Goal: Information Seeking & Learning: Learn about a topic

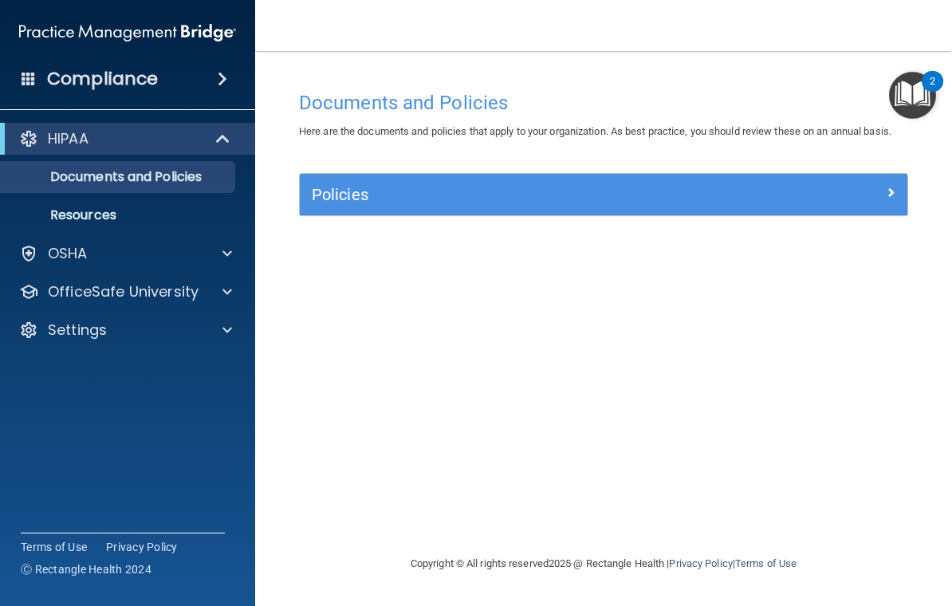
click at [128, 26] on img at bounding box center [127, 33] width 217 height 32
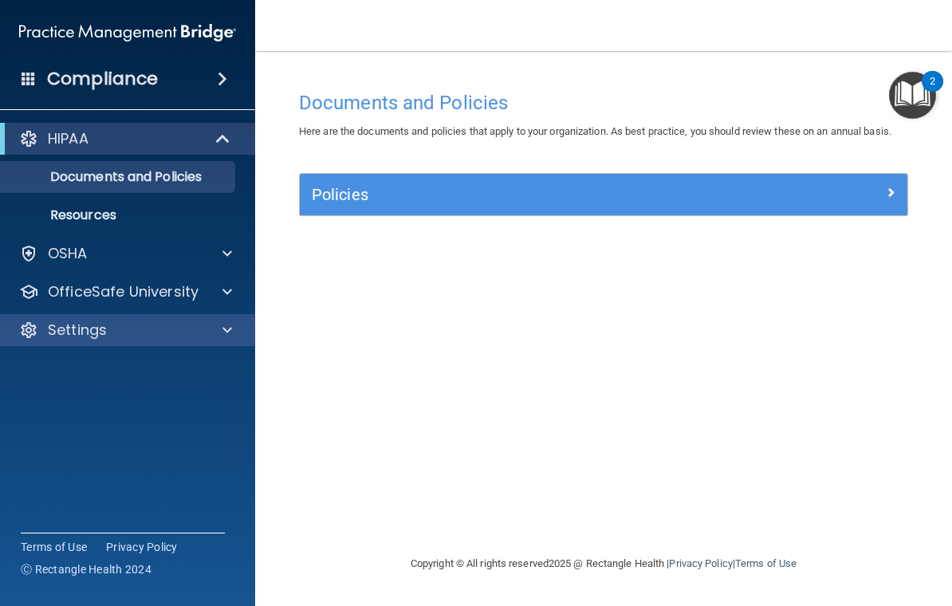
click at [138, 328] on div "Settings" at bounding box center [106, 330] width 198 height 19
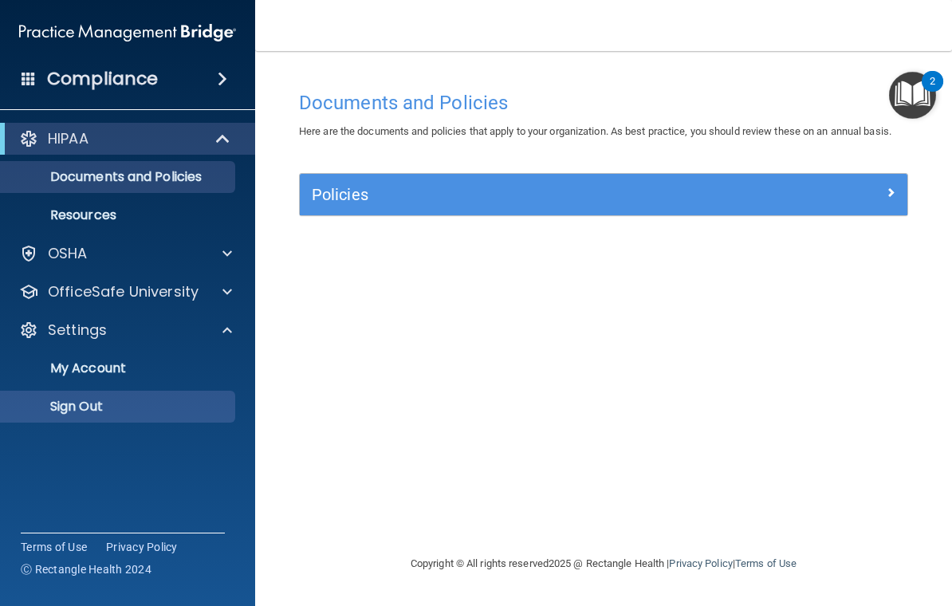
click at [98, 405] on p "Sign Out" at bounding box center [119, 407] width 218 height 16
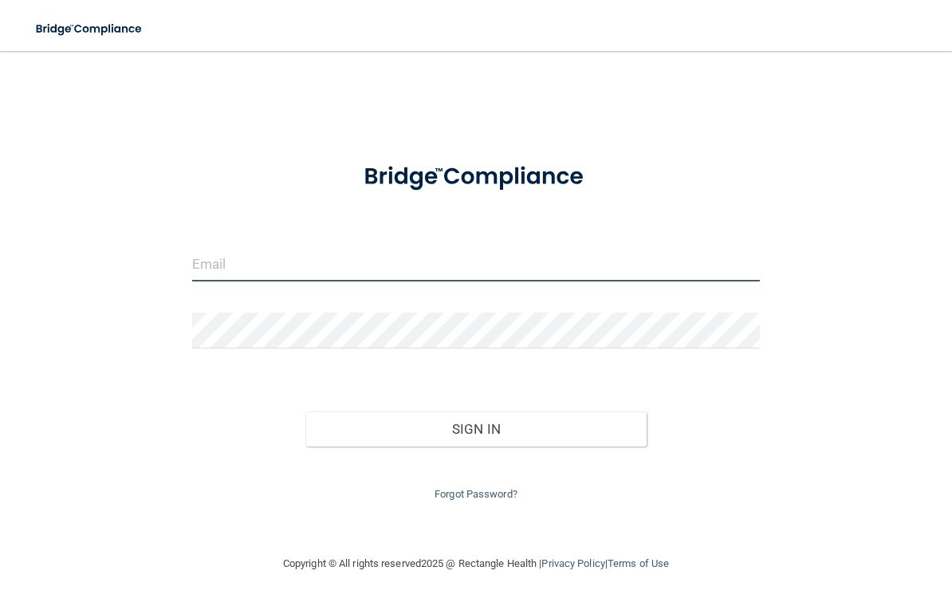
click at [263, 273] on input "email" at bounding box center [476, 264] width 568 height 36
type input "[EMAIL_ADDRESS][DOMAIN_NAME]"
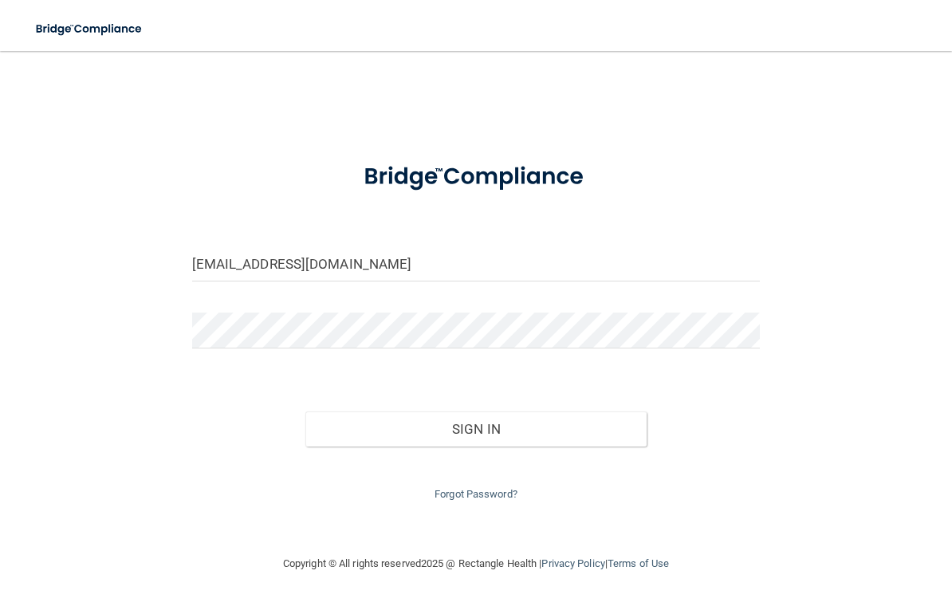
click at [476, 425] on button "Sign In" at bounding box center [475, 428] width 341 height 35
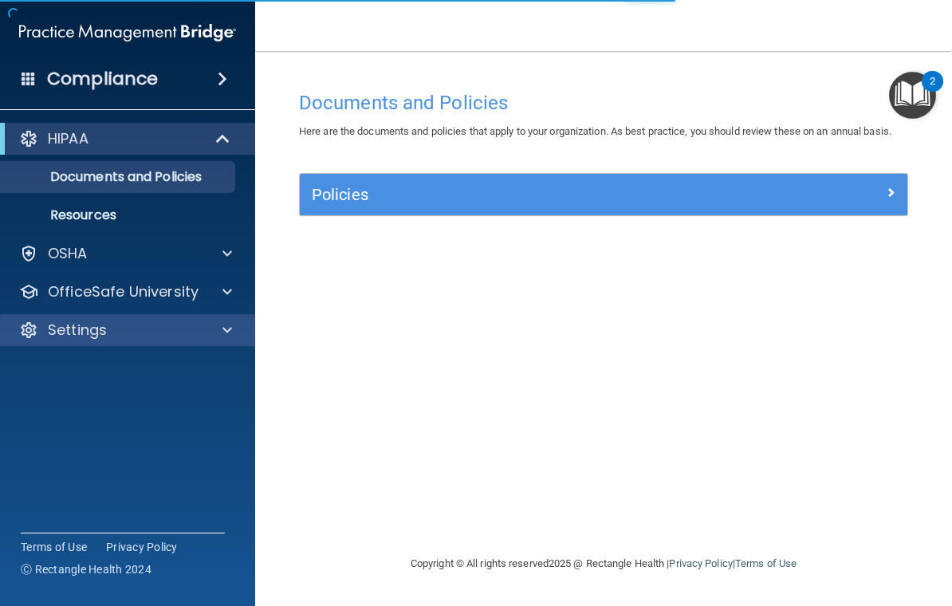
click at [153, 334] on div "Settings" at bounding box center [106, 330] width 198 height 19
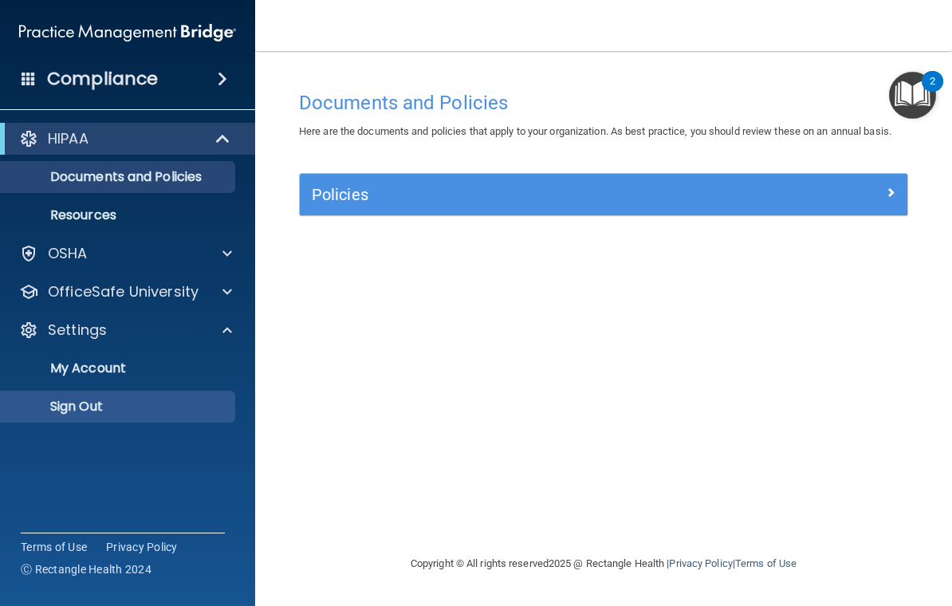
click at [123, 408] on p "Sign Out" at bounding box center [119, 407] width 218 height 16
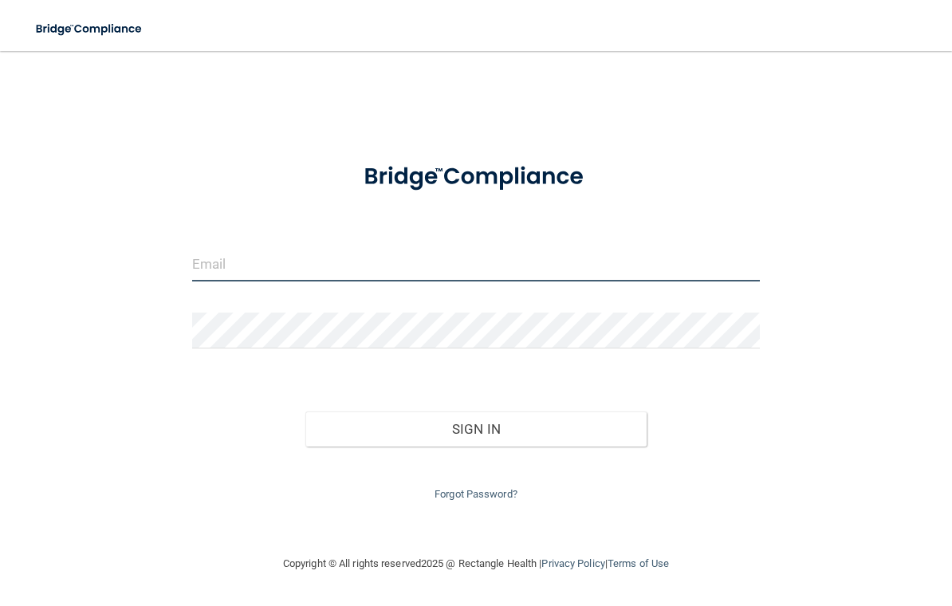
click at [372, 260] on input "email" at bounding box center [476, 264] width 568 height 36
type input "[EMAIL_ADDRESS][DOMAIN_NAME]"
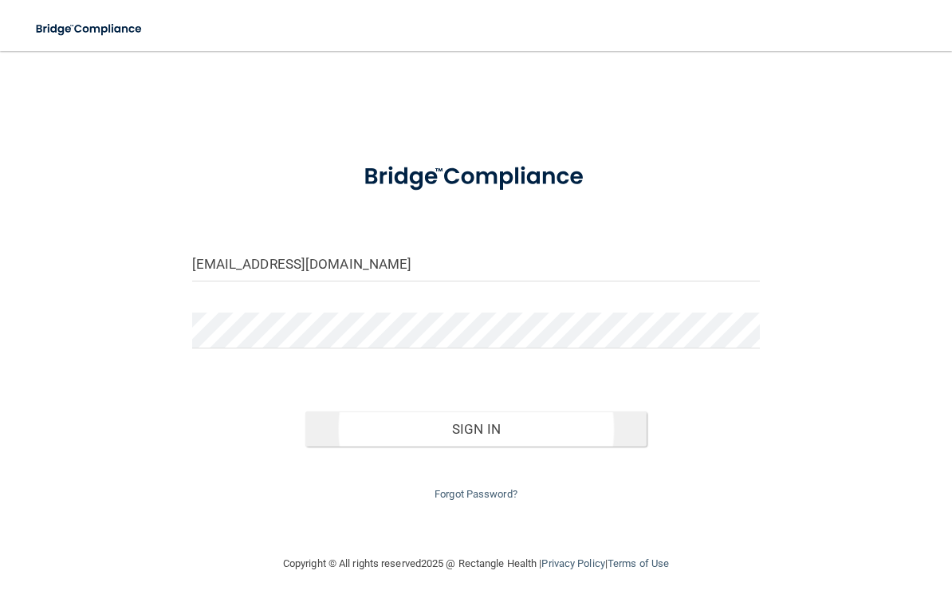
click at [540, 421] on button "Sign In" at bounding box center [475, 428] width 341 height 35
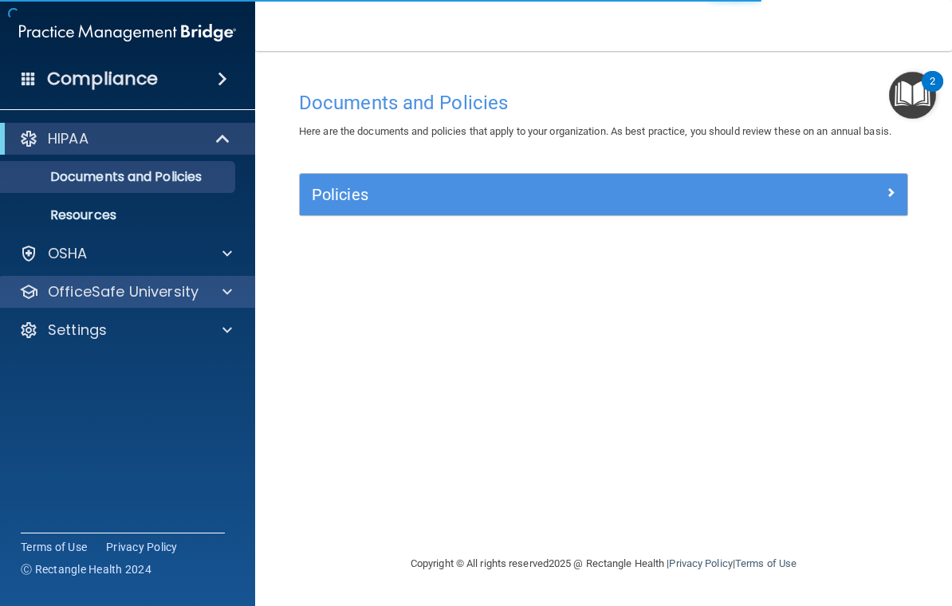
click at [159, 293] on p "OfficeSafe University" at bounding box center [123, 291] width 151 height 19
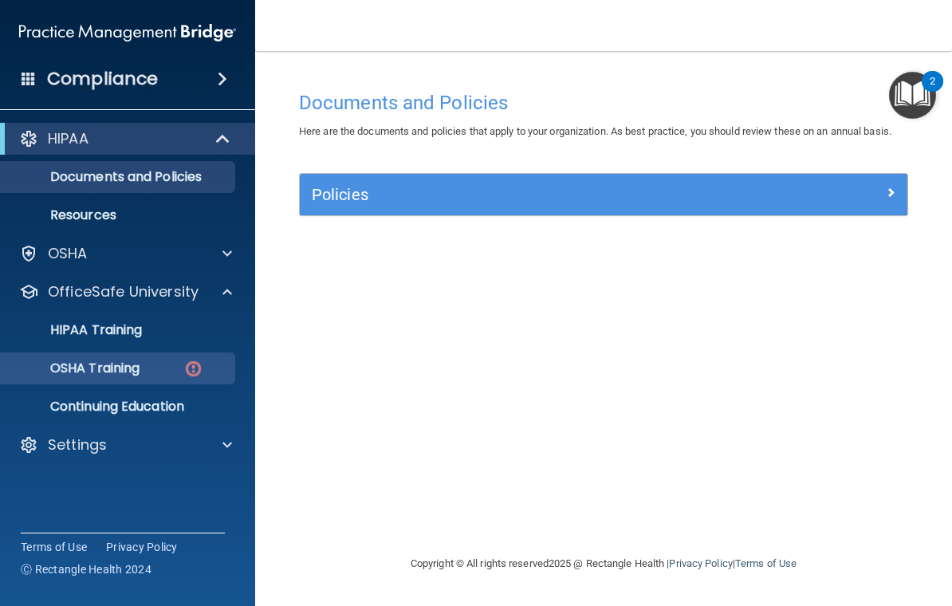
click at [140, 367] on p "OSHA Training" at bounding box center [74, 368] width 129 height 16
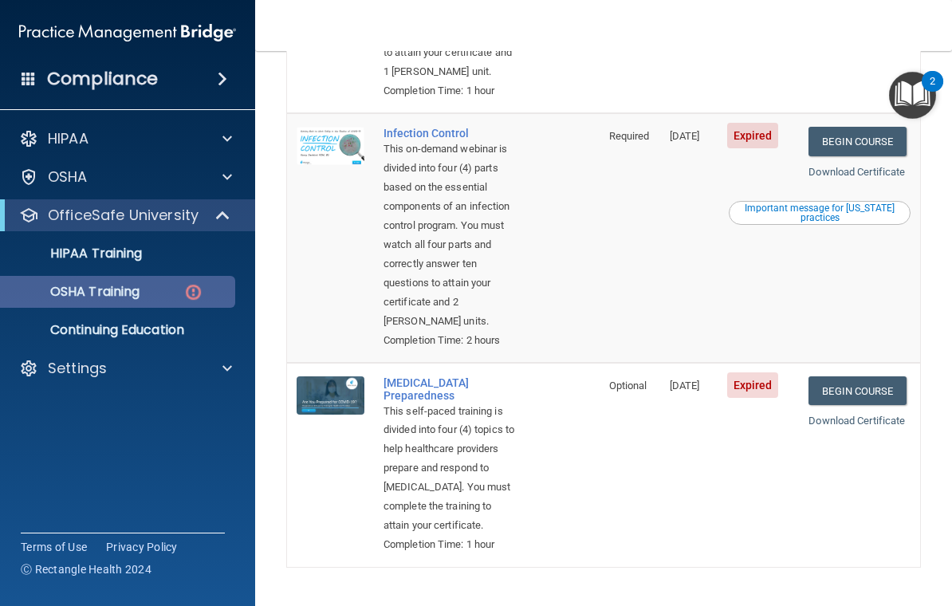
scroll to position [572, 0]
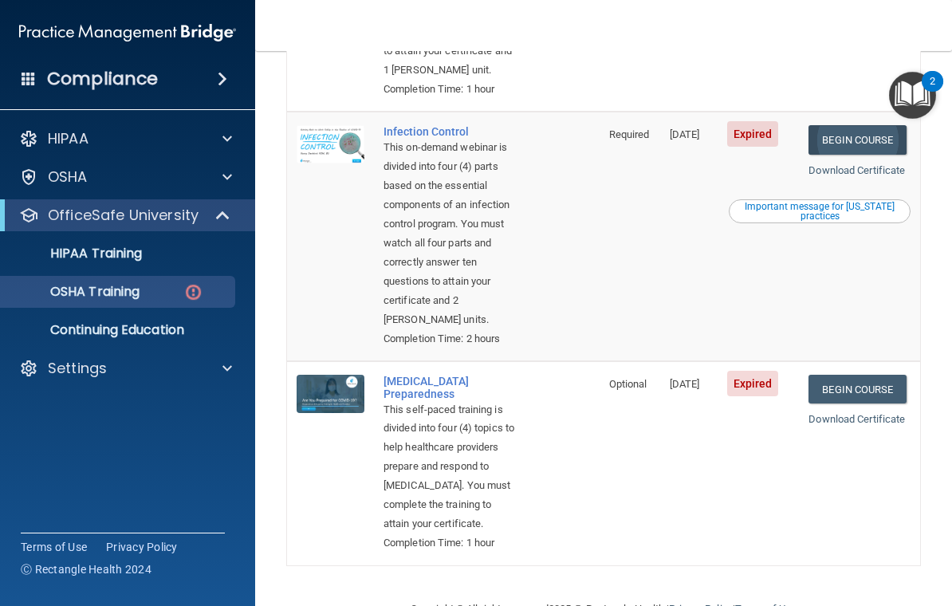
click at [875, 155] on link "Begin Course" at bounding box center [856, 139] width 97 height 29
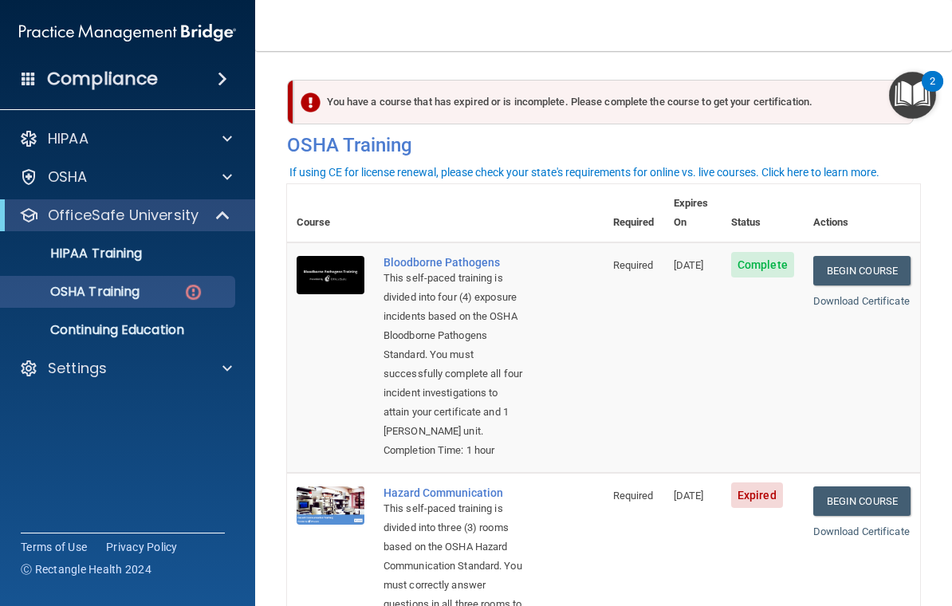
scroll to position [0, 0]
click at [581, 51] on main "You have a course that has expired or is incomplete. Please complete the course…" at bounding box center [603, 328] width 697 height 555
click at [633, 536] on td "Required" at bounding box center [634, 578] width 61 height 211
click at [838, 498] on link "Begin Course" at bounding box center [861, 500] width 97 height 29
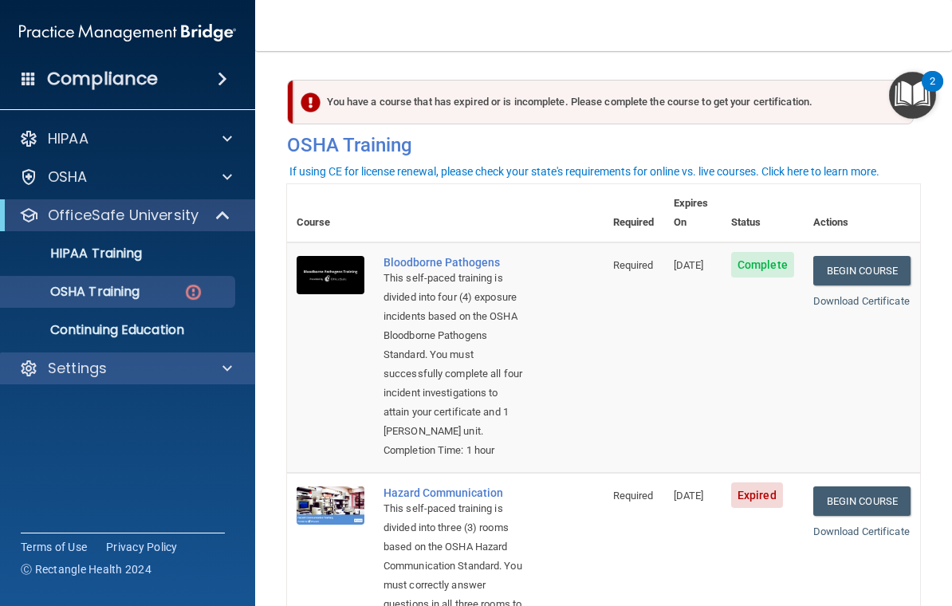
click at [199, 376] on div "Settings" at bounding box center [106, 368] width 198 height 19
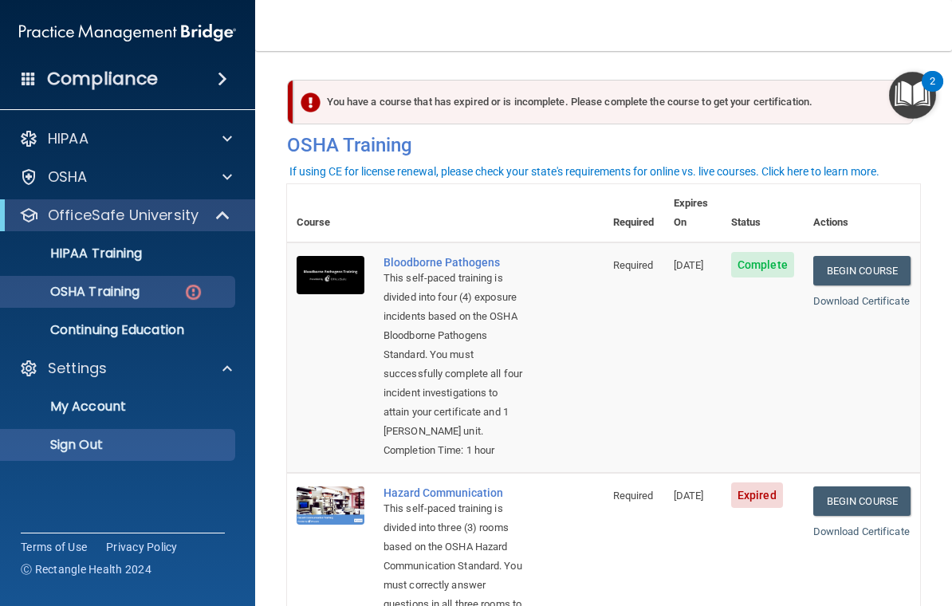
click at [95, 434] on link "Sign Out" at bounding box center [109, 445] width 251 height 32
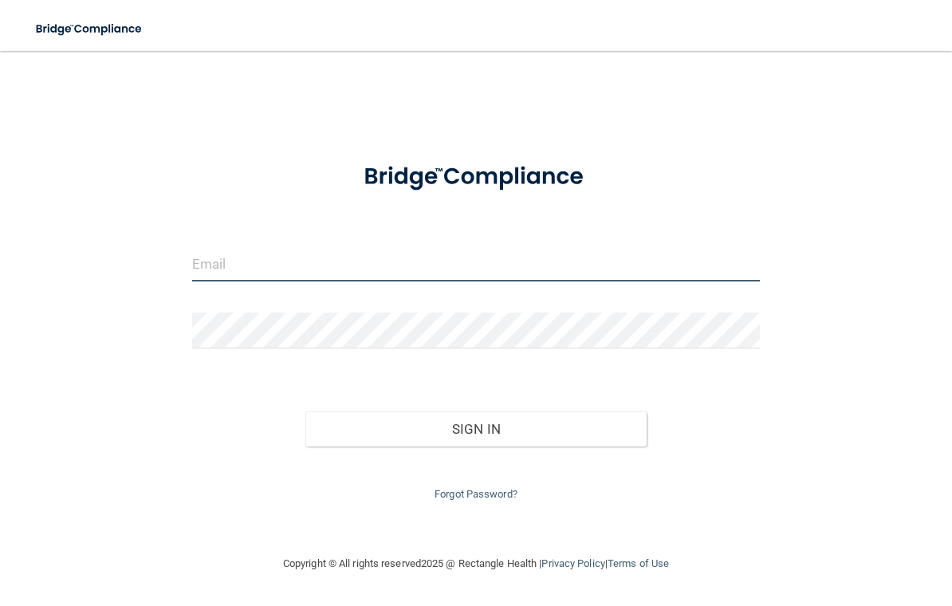
click at [644, 249] on input "email" at bounding box center [476, 264] width 568 height 36
type input "[EMAIL_ADDRESS][DOMAIN_NAME]"
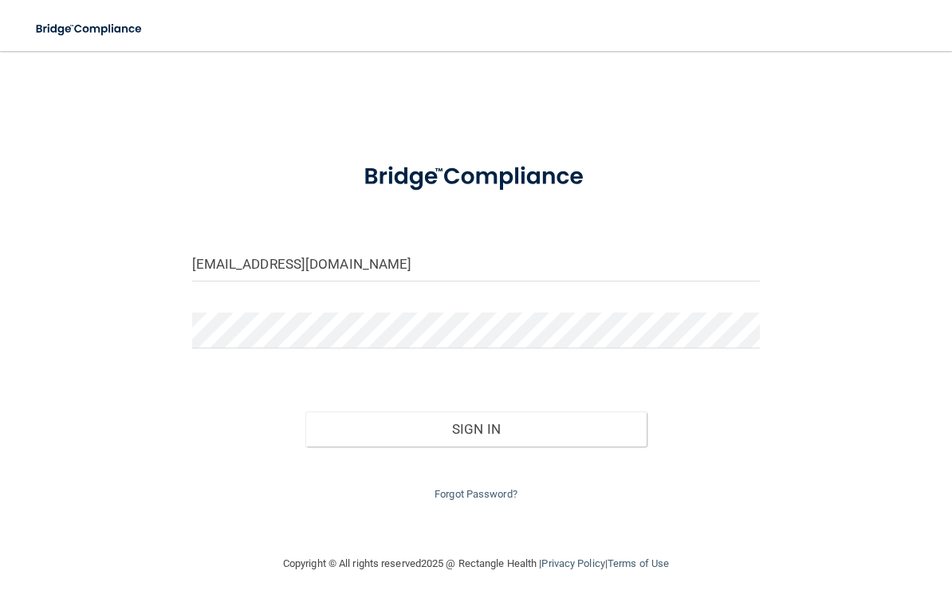
click at [476, 425] on button "Sign In" at bounding box center [475, 428] width 341 height 35
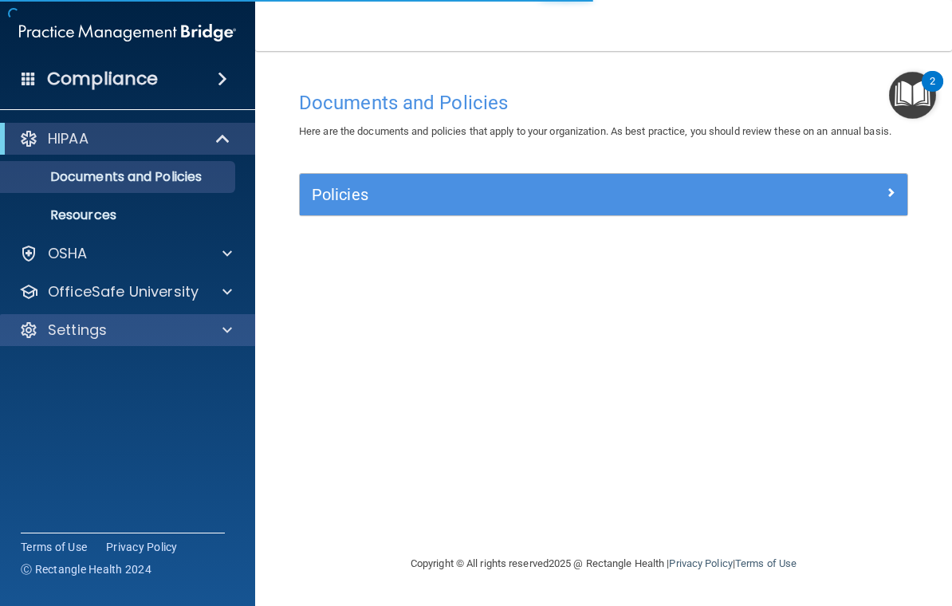
click at [218, 337] on div at bounding box center [225, 330] width 40 height 19
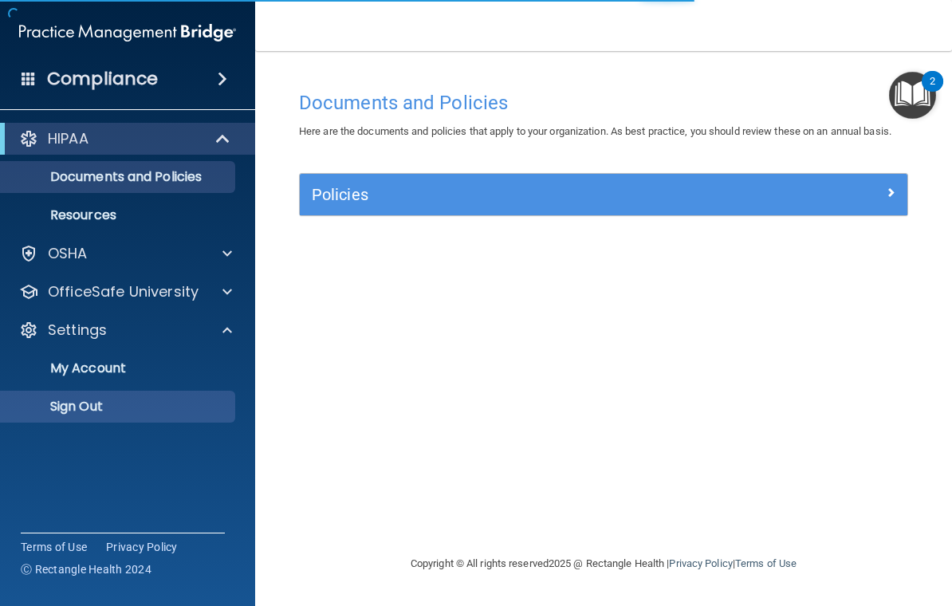
click at [144, 409] on p "Sign Out" at bounding box center [119, 407] width 218 height 16
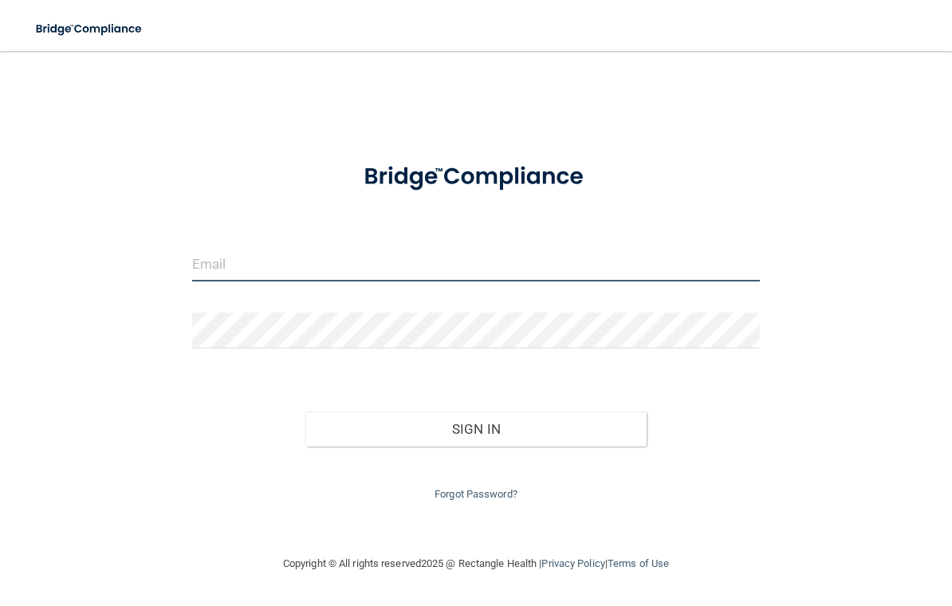
click at [632, 266] on input "email" at bounding box center [476, 264] width 568 height 36
